Goal: Find specific page/section: Find specific page/section

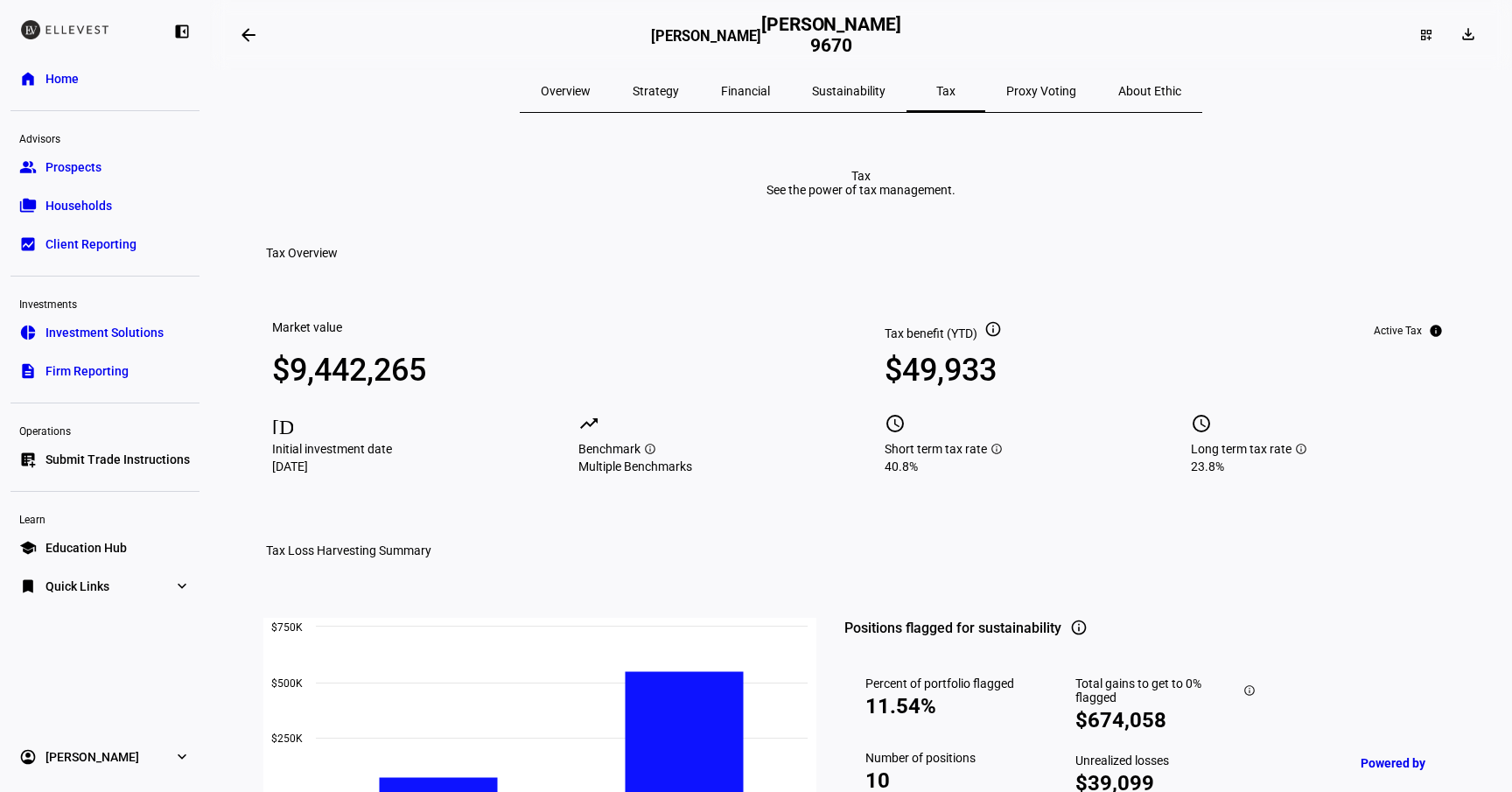
click at [766, 197] on div "See the power of tax management." at bounding box center [861, 189] width 189 height 14
